Goal: Find specific page/section: Find specific page/section

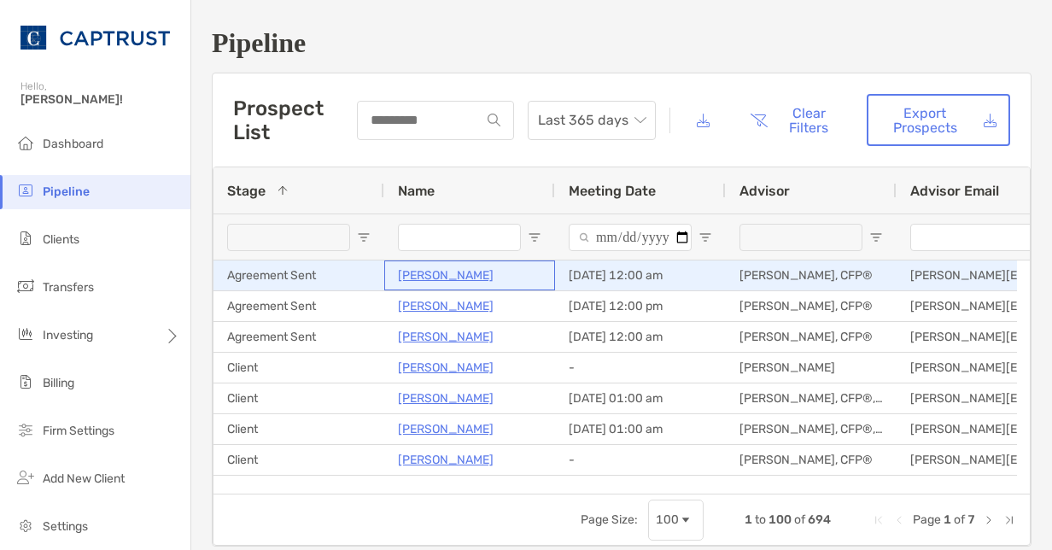
click at [425, 271] on p "[PERSON_NAME]" at bounding box center [446, 275] width 96 height 21
